Goal: Task Accomplishment & Management: Complete application form

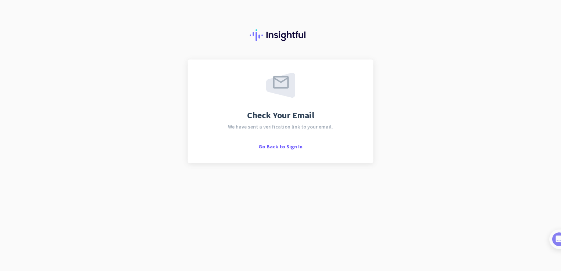
click at [294, 146] on span "Go Back to Sign In" at bounding box center [280, 146] width 44 height 7
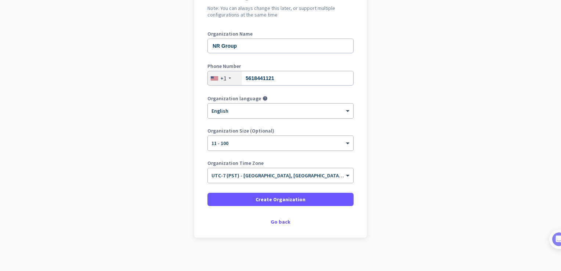
scroll to position [81, 0]
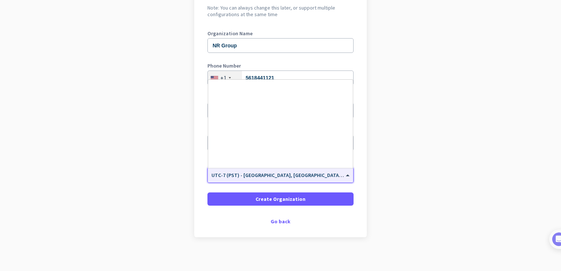
click at [327, 177] on span "UTC-7 (PST) - [GEOGRAPHIC_DATA], [GEOGRAPHIC_DATA], [GEOGRAPHIC_DATA][PERSON_NA…" at bounding box center [344, 175] width 266 height 7
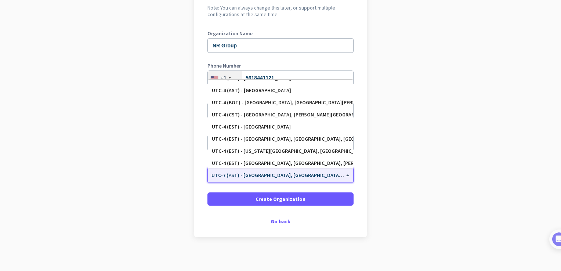
scroll to position [768, 0]
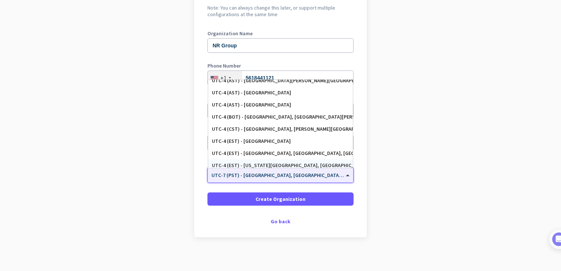
click at [298, 164] on div "UTC-4 (EST) - [US_STATE][GEOGRAPHIC_DATA], [GEOGRAPHIC_DATA], [GEOGRAPHIC_DATA]…" at bounding box center [280, 165] width 137 height 6
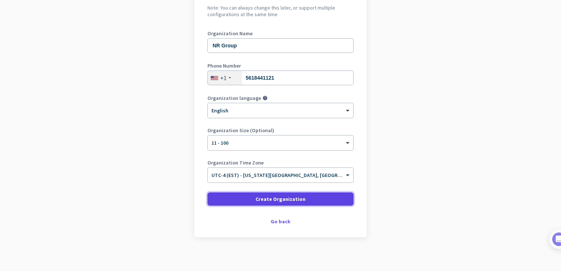
click at [295, 197] on span "Create Organization" at bounding box center [280, 198] width 50 height 7
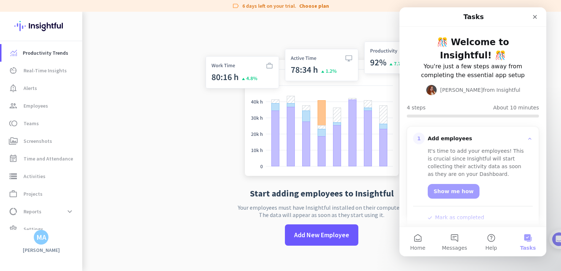
click at [470, 153] on div "It's time to add your employees! This is crucial since Insightful will start co…" at bounding box center [477, 162] width 99 height 31
click at [460, 138] on div "Add employees" at bounding box center [476, 138] width 96 height 7
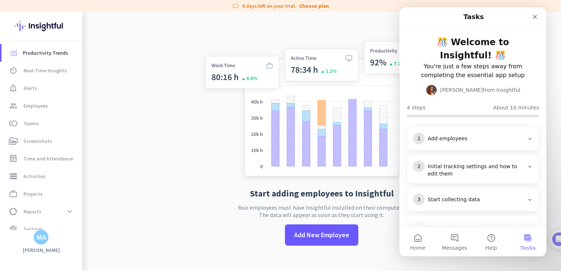
click at [460, 138] on div "Add employees" at bounding box center [476, 138] width 96 height 7
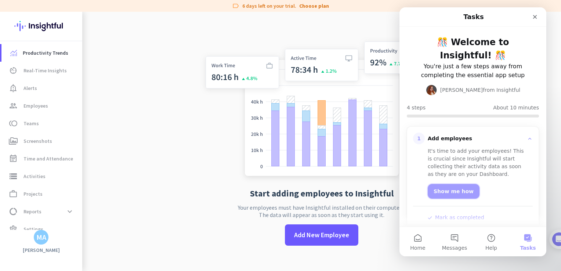
click at [453, 189] on link "Show me how" at bounding box center [454, 191] width 52 height 15
